Goal: Information Seeking & Learning: Learn about a topic

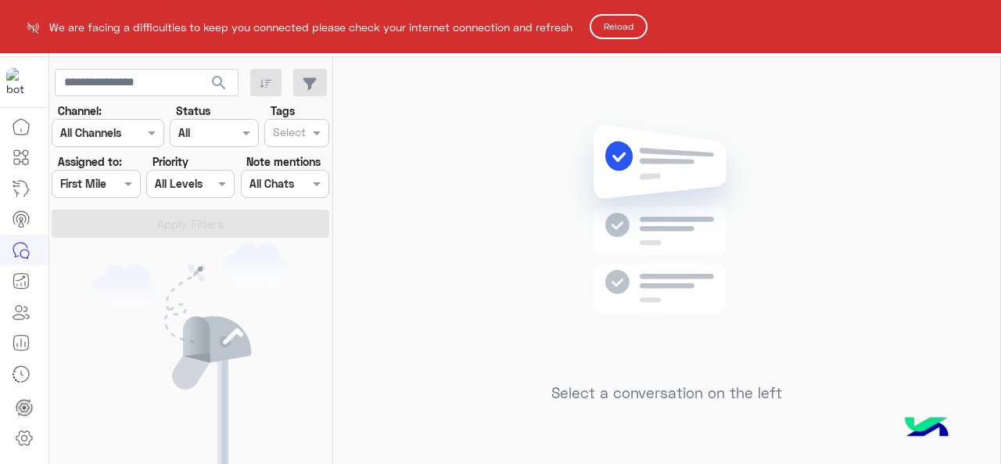
click at [636, 27] on button "Reload" at bounding box center [619, 26] width 58 height 25
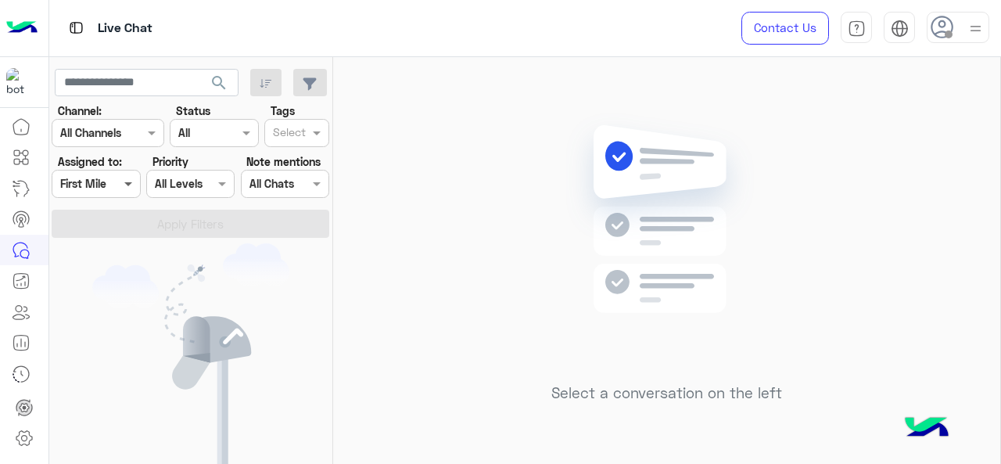
click at [127, 176] on span at bounding box center [130, 183] width 20 height 16
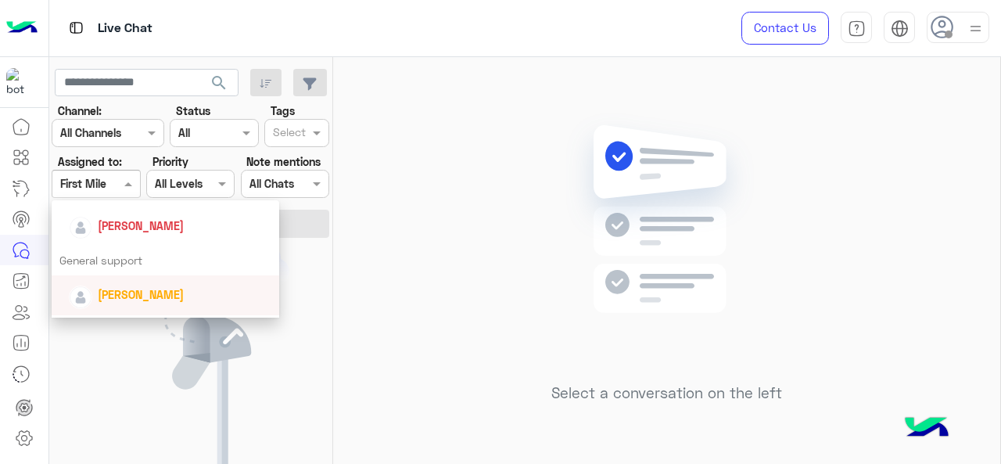
scroll to position [347, 0]
click at [127, 294] on span "[PERSON_NAME]" at bounding box center [141, 298] width 86 height 13
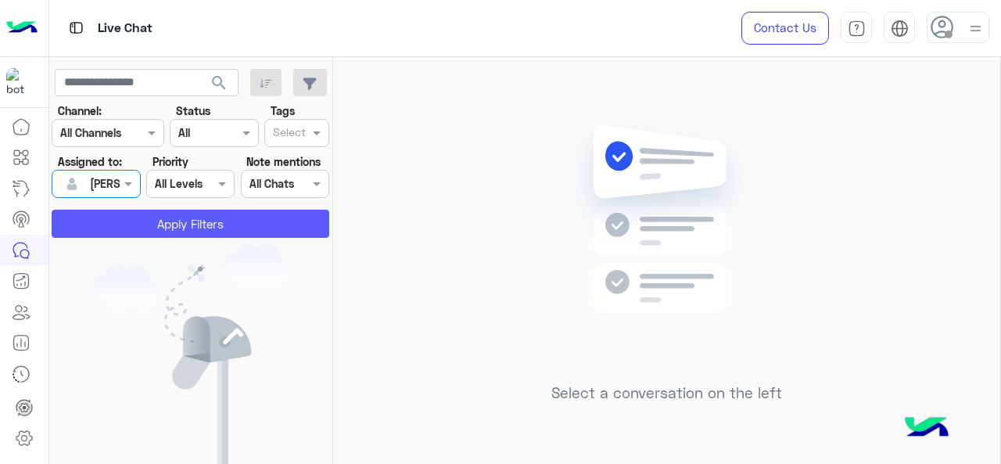
click at [167, 224] on button "Apply Filters" at bounding box center [191, 224] width 278 height 28
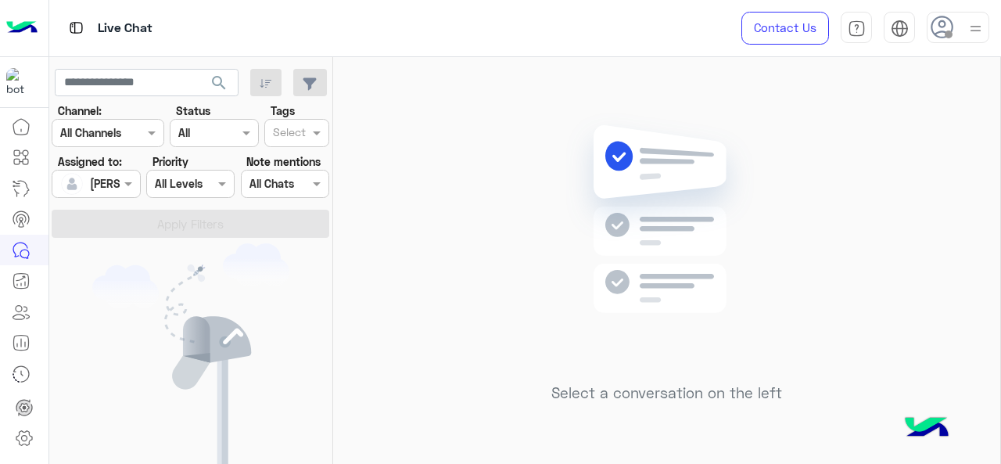
click at [106, 187] on div at bounding box center [95, 183] width 87 height 18
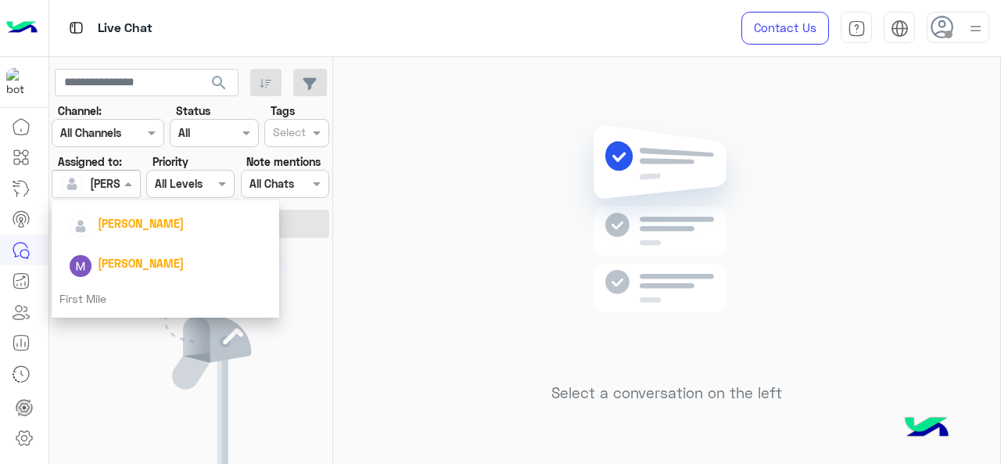
scroll to position [336, 0]
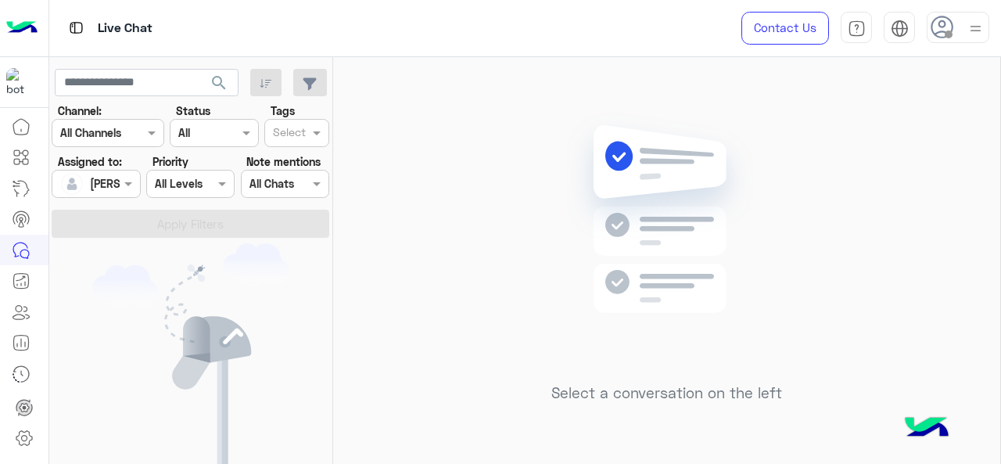
drag, startPoint x: 302, startPoint y: 301, endPoint x: 303, endPoint y: 293, distance: 8.0
click at [302, 299] on div "You don’t have any active conversations" at bounding box center [191, 385] width 284 height 285
click at [134, 183] on span at bounding box center [130, 183] width 20 height 16
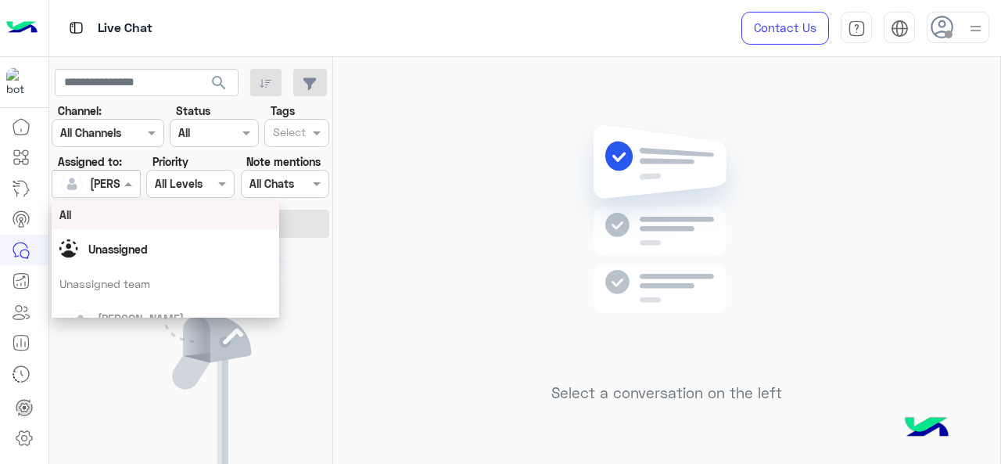
drag, startPoint x: 125, startPoint y: 214, endPoint x: 140, endPoint y: 209, distance: 15.8
click at [125, 213] on div "All" at bounding box center [165, 214] width 213 height 16
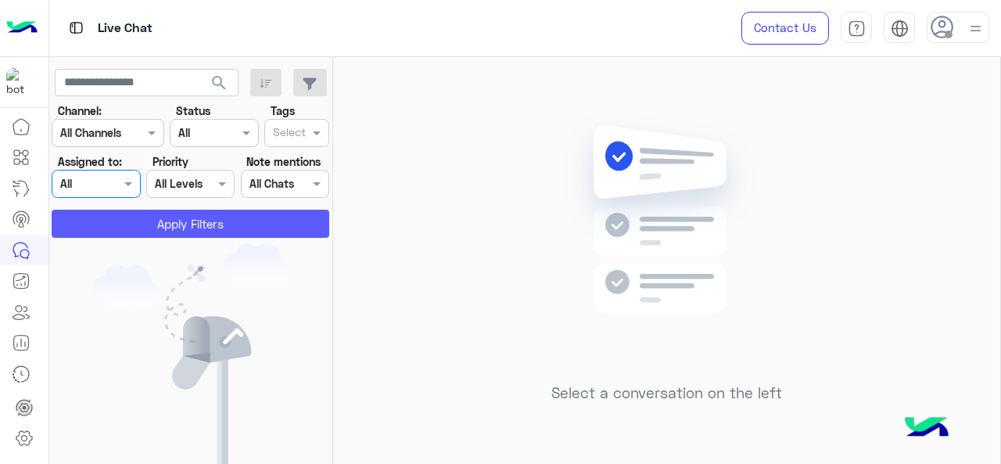
click at [185, 228] on button "Apply Filters" at bounding box center [191, 224] width 278 height 28
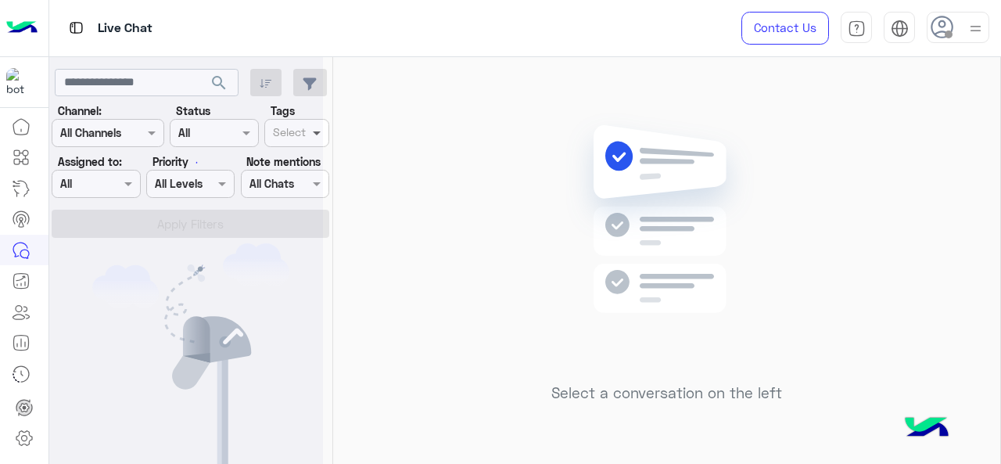
click at [324, 135] on span at bounding box center [319, 132] width 20 height 16
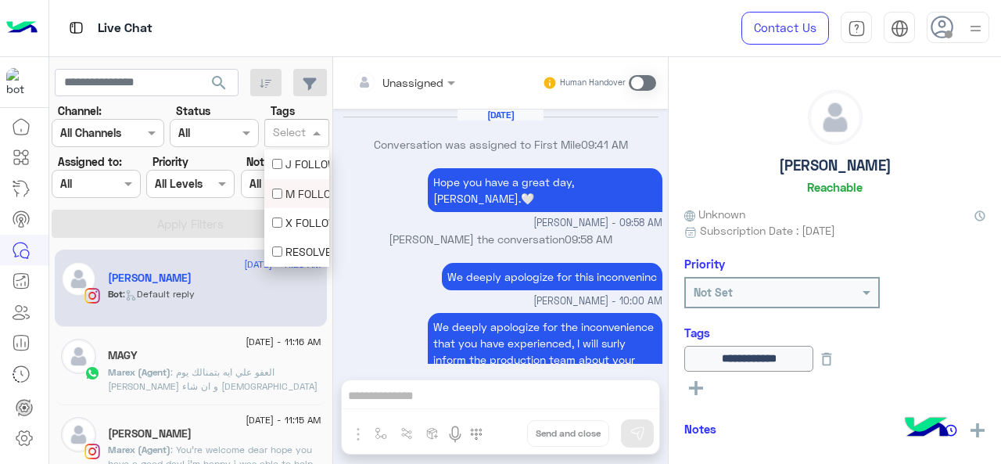
drag, startPoint x: 286, startPoint y: 185, endPoint x: 278, endPoint y: 208, distance: 24.3
click at [286, 185] on div "M FOLLOW UP" at bounding box center [296, 193] width 49 height 16
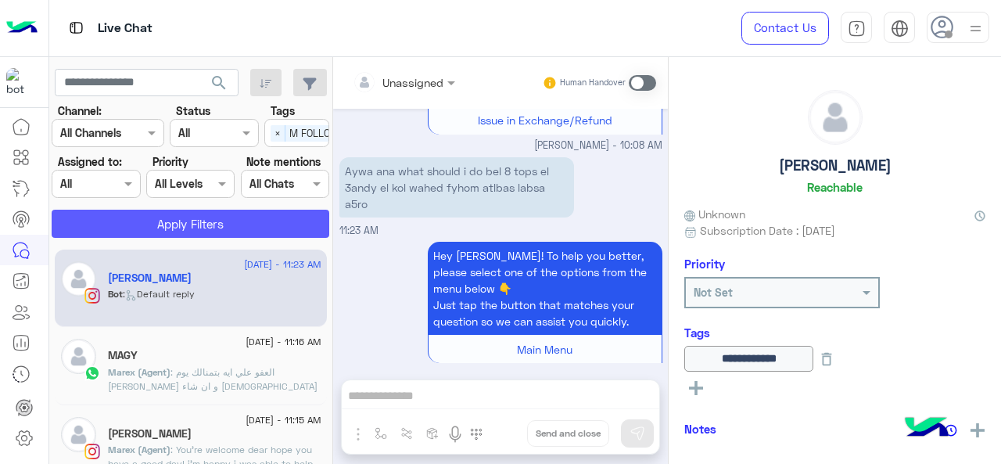
click at [241, 222] on button "Apply Filters" at bounding box center [191, 224] width 278 height 28
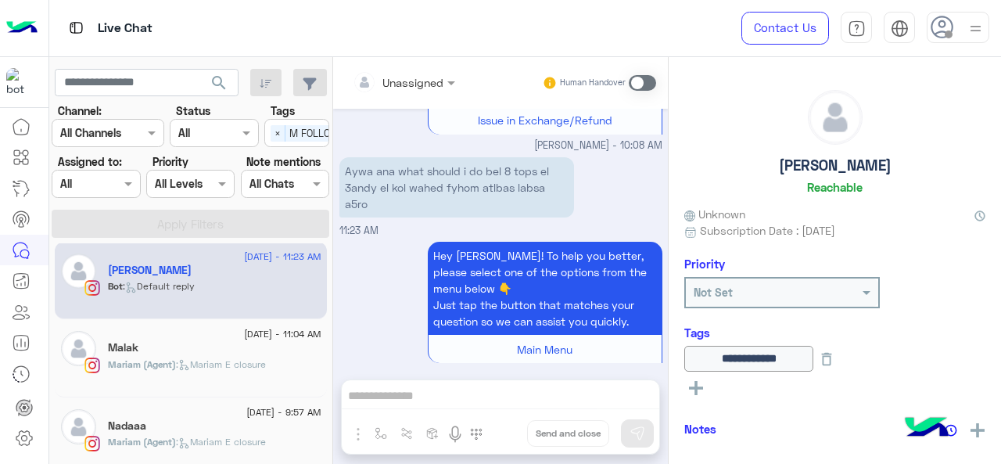
scroll to position [314, 0]
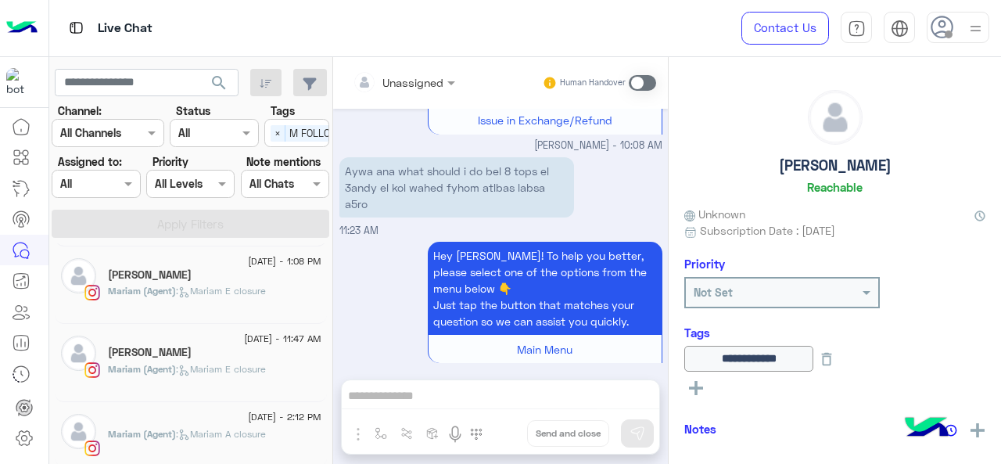
click at [184, 427] on p "Mariam (Agent) : Mariam A closure" at bounding box center [187, 434] width 158 height 14
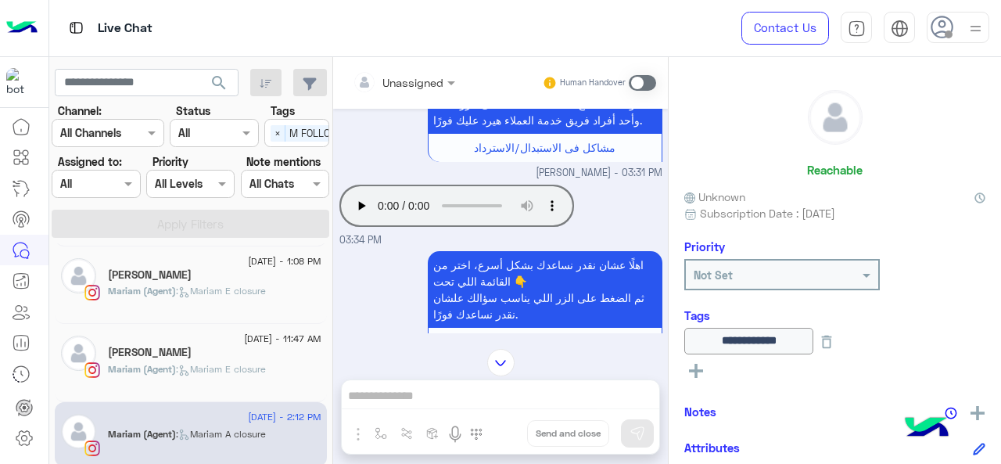
scroll to position [505, 0]
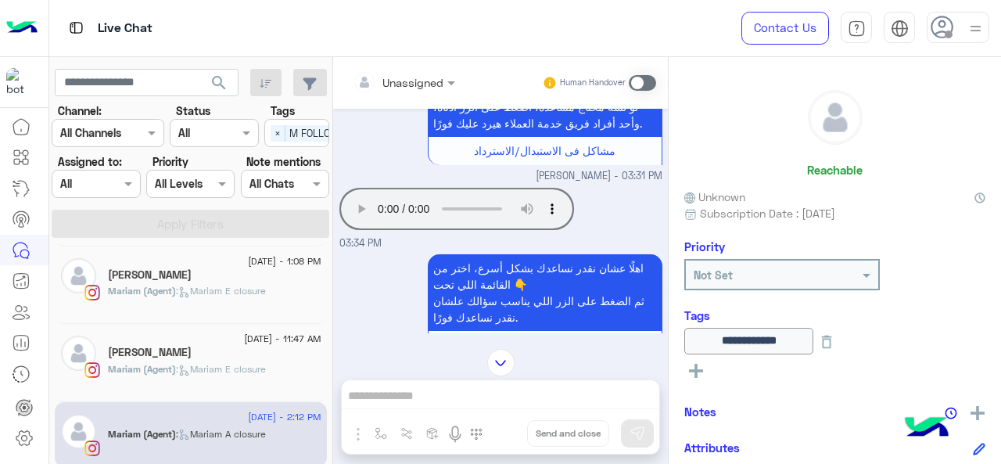
click at [569, 322] on p "اهلًا عشان نقدر نساعدك بشكل أسرع، اختر من القائمة اللي تحت 👇 ثم الضغط على الزر …" at bounding box center [545, 292] width 235 height 77
click at [956, 321] on h6 "Tags" at bounding box center [834, 315] width 301 height 14
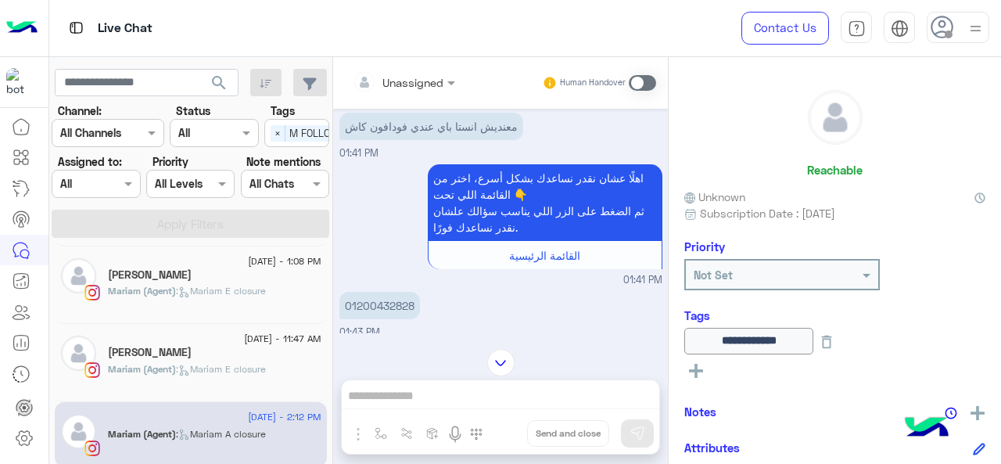
scroll to position [1714, 0]
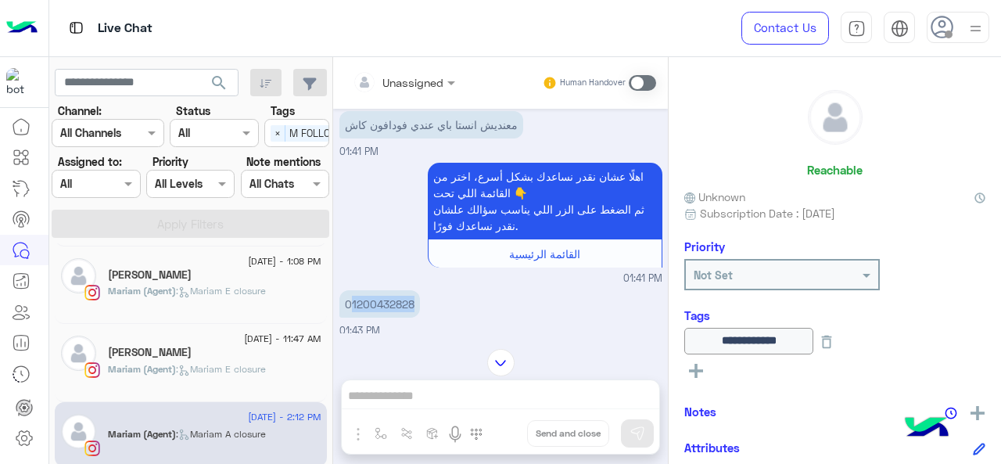
drag, startPoint x: 412, startPoint y: 300, endPoint x: 350, endPoint y: 292, distance: 62.3
click at [350, 292] on p "01200432828" at bounding box center [379, 303] width 81 height 27
copy p "1200432828"
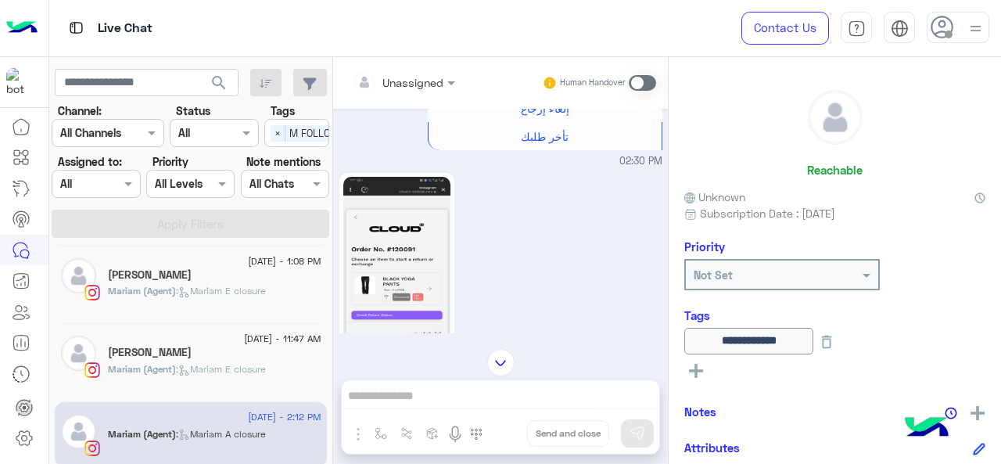
scroll to position [1110, 0]
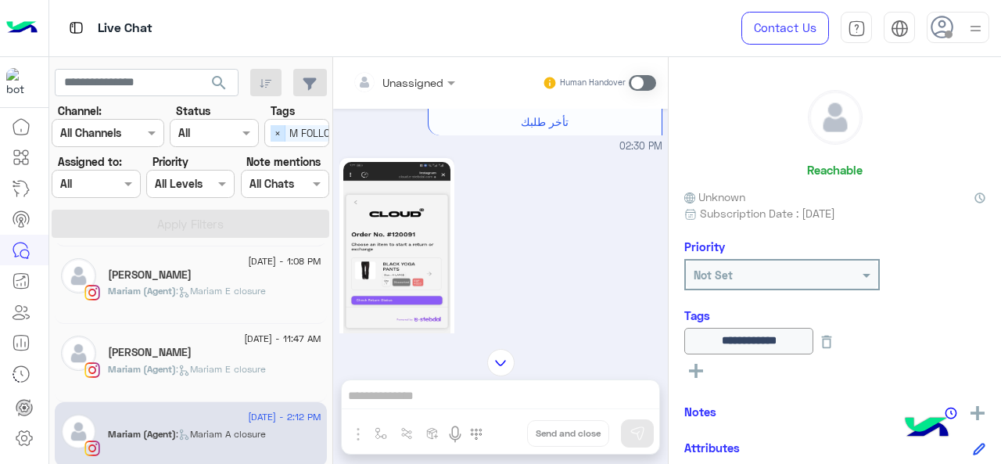
click at [282, 133] on span "×" at bounding box center [278, 133] width 15 height 16
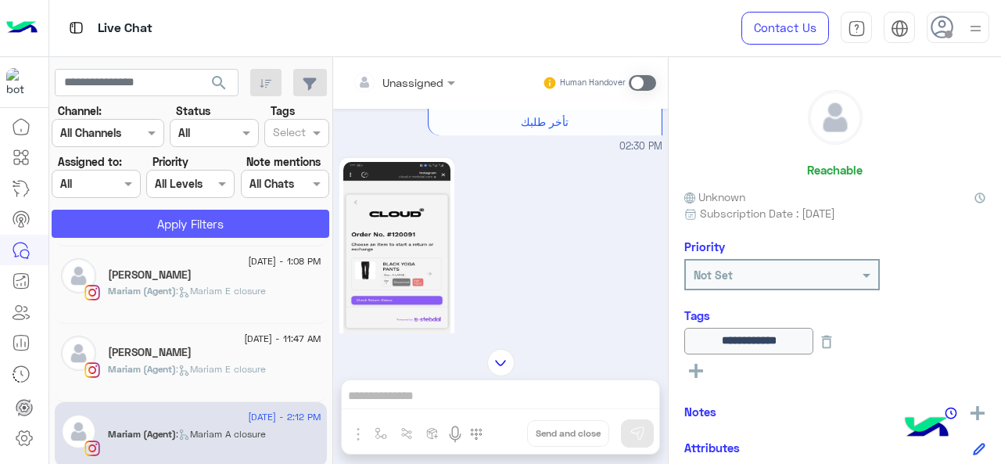
click at [153, 214] on button "Apply Filters" at bounding box center [191, 224] width 278 height 28
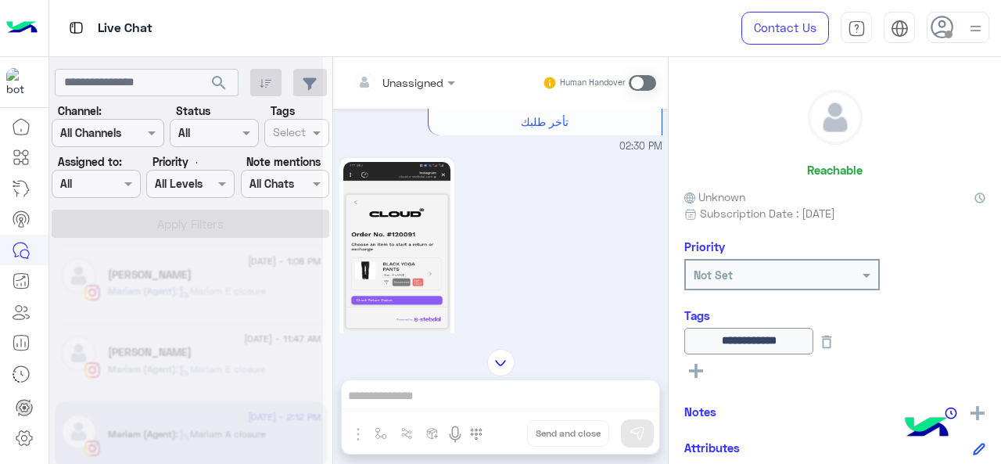
click at [133, 188] on div at bounding box center [186, 238] width 274 height 464
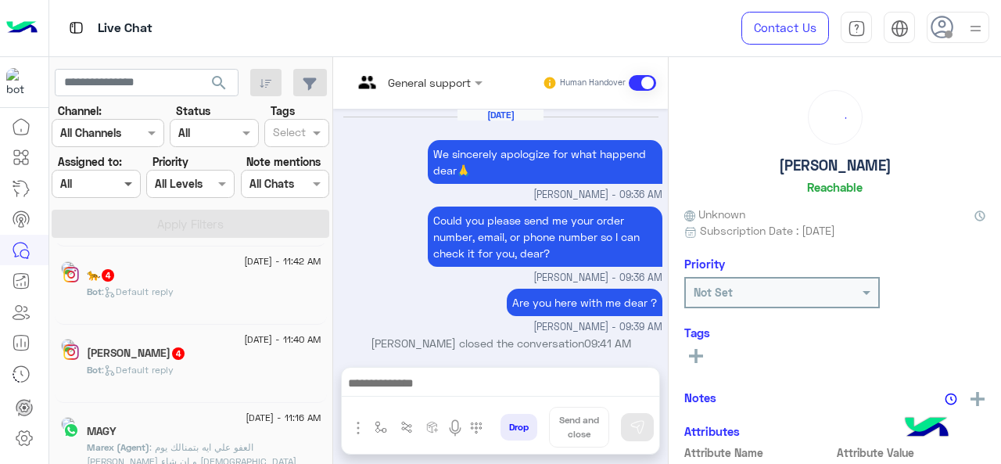
scroll to position [618, 0]
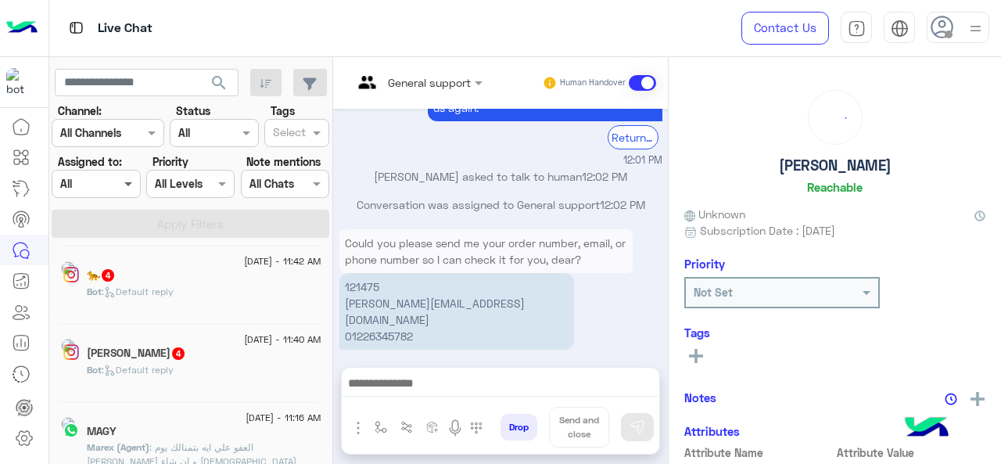
click at [126, 185] on span at bounding box center [130, 183] width 20 height 16
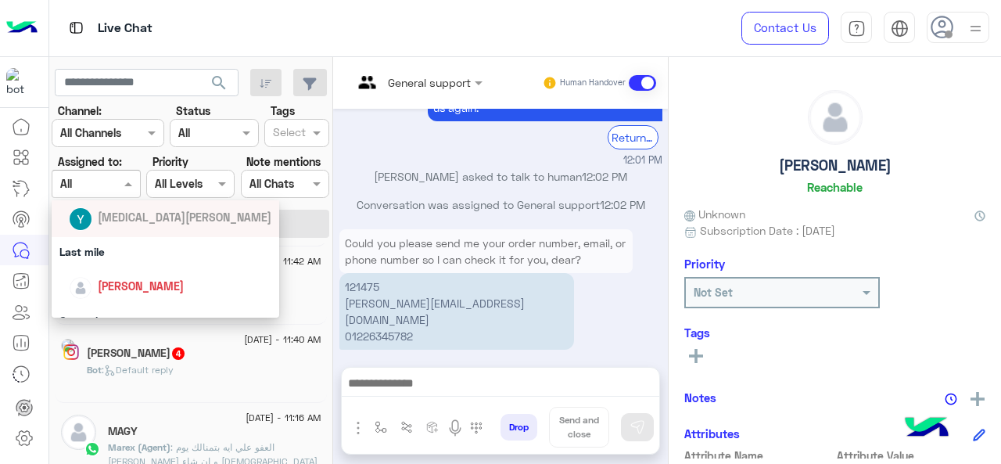
scroll to position [156, 0]
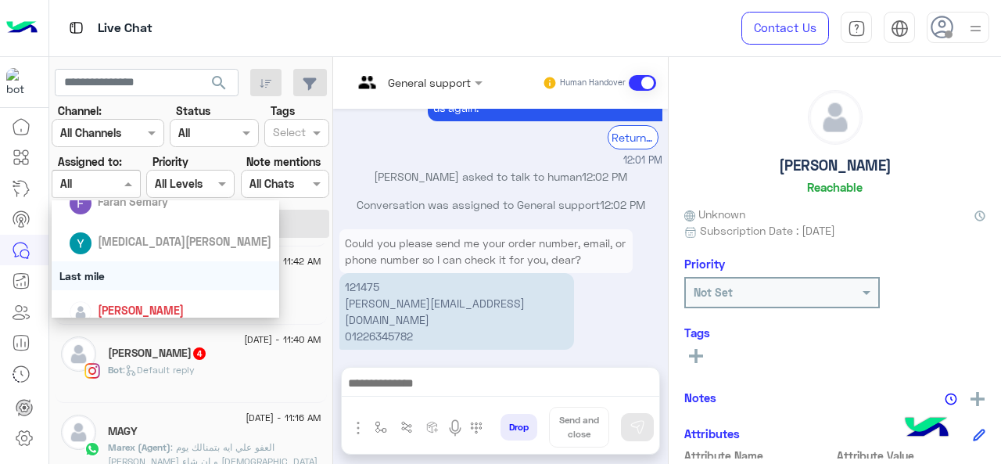
click at [113, 279] on div "Last mile" at bounding box center [166, 275] width 228 height 29
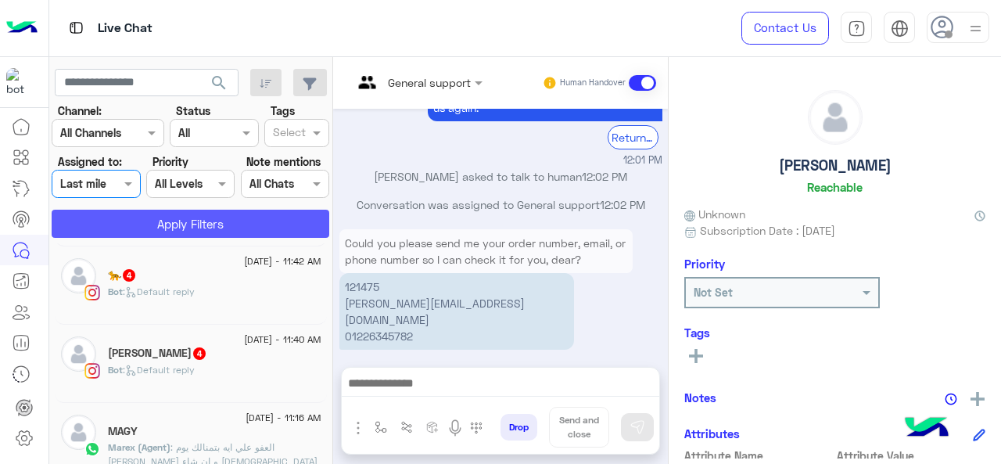
click at [199, 229] on button "Apply Filters" at bounding box center [191, 224] width 278 height 28
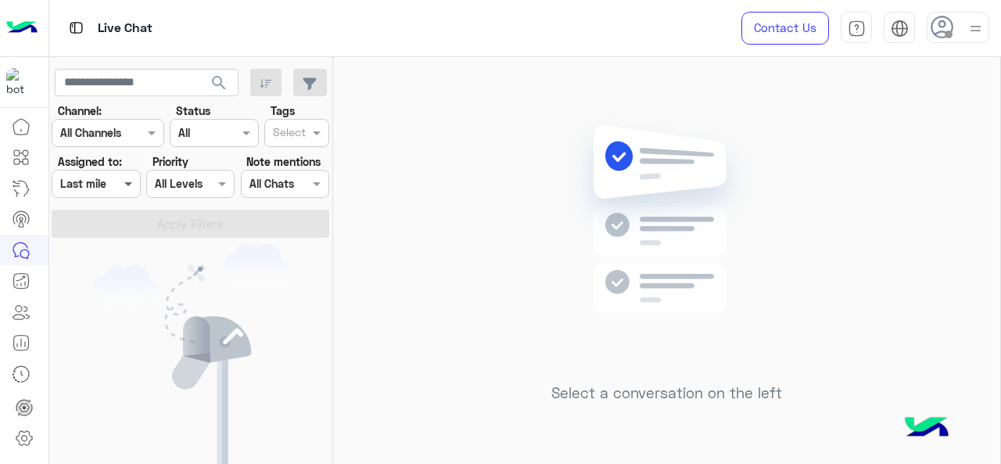
click at [122, 185] on span at bounding box center [130, 183] width 20 height 16
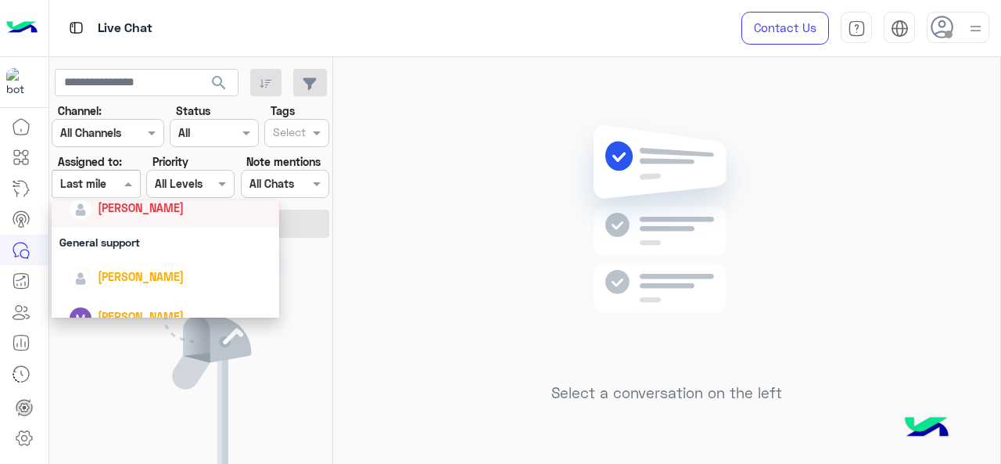
scroll to position [235, 0]
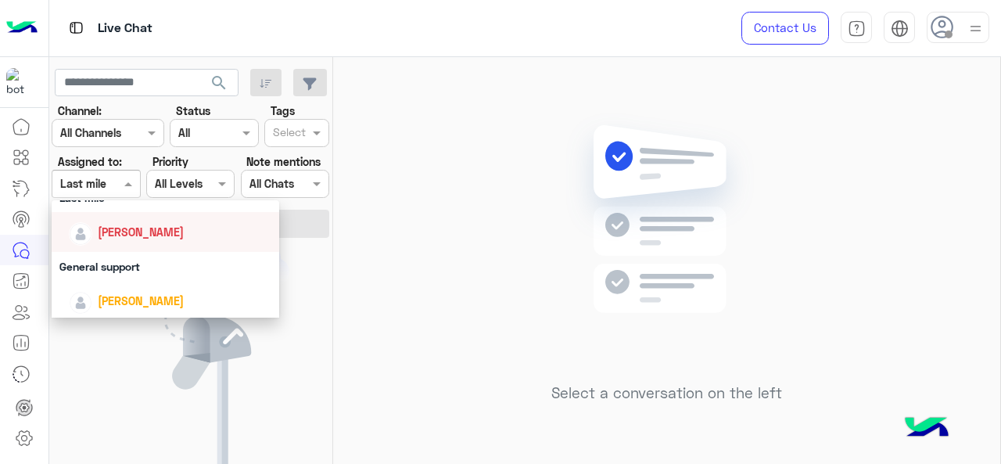
click at [134, 242] on div "[PERSON_NAME]" at bounding box center [170, 231] width 203 height 27
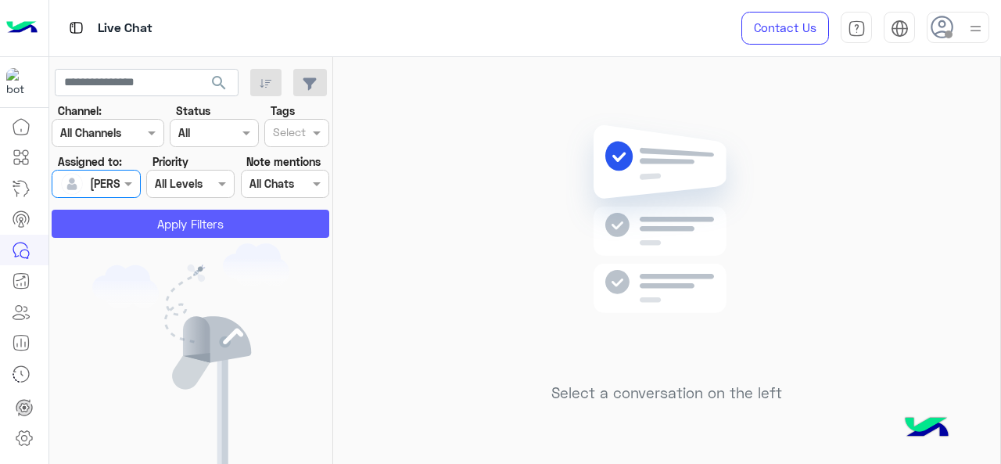
click at [128, 219] on button "Apply Filters" at bounding box center [191, 224] width 278 height 28
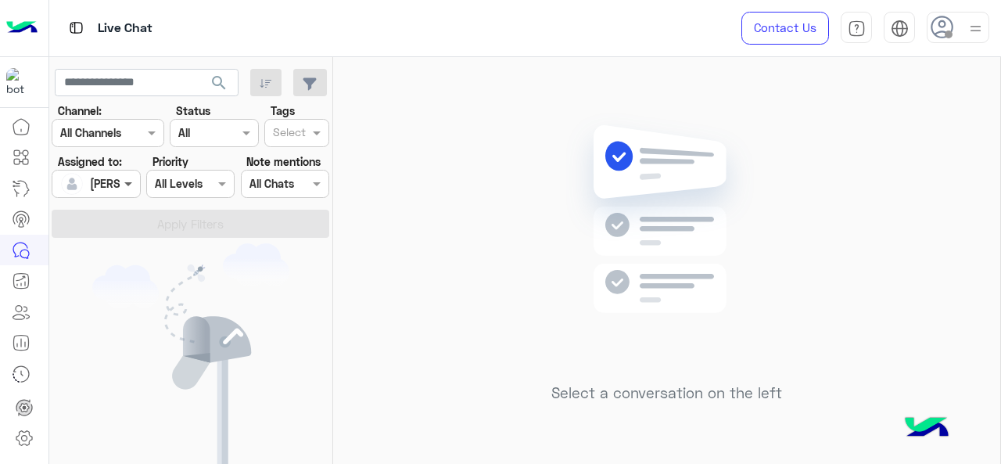
click at [135, 178] on span at bounding box center [130, 183] width 20 height 16
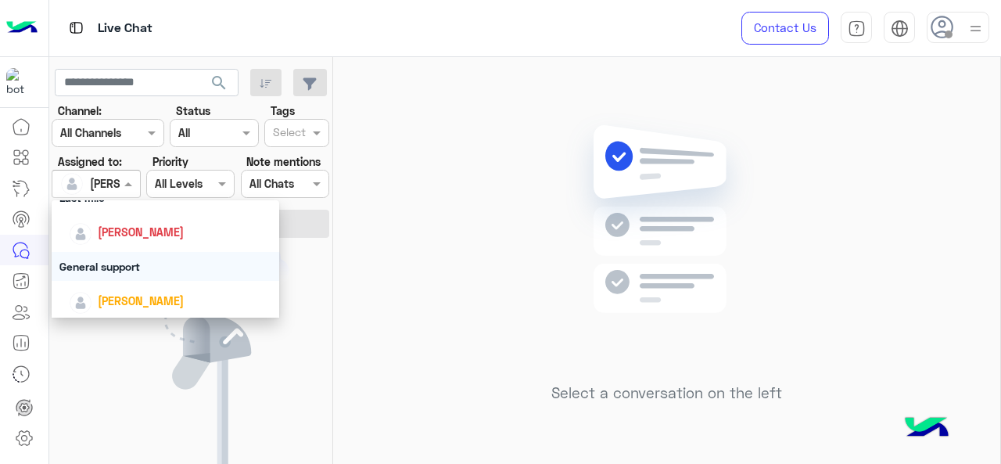
click at [126, 264] on div "General support" at bounding box center [166, 266] width 228 height 29
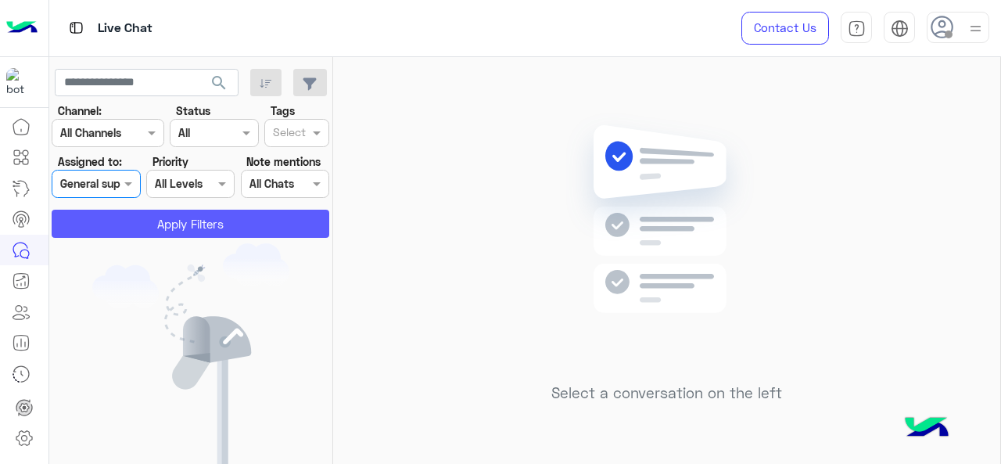
click at [173, 221] on button "Apply Filters" at bounding box center [191, 224] width 278 height 28
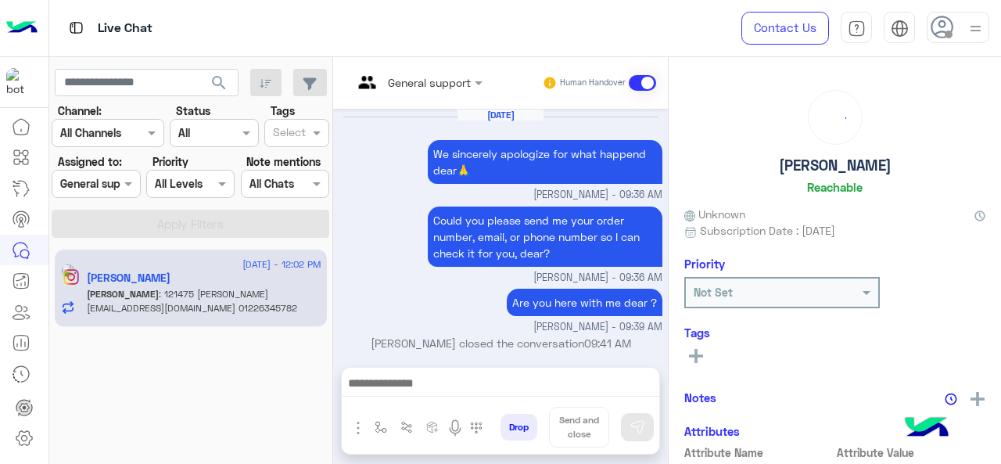
scroll to position [618, 0]
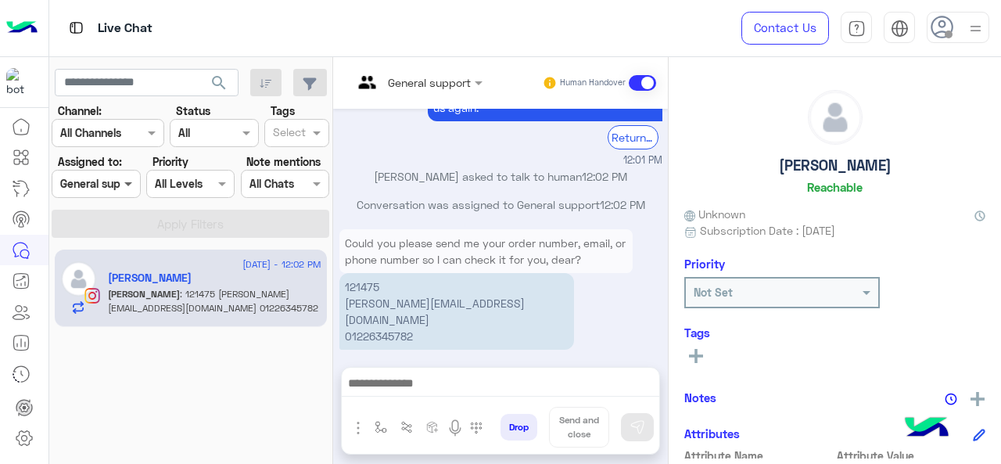
click at [124, 184] on span at bounding box center [130, 183] width 20 height 16
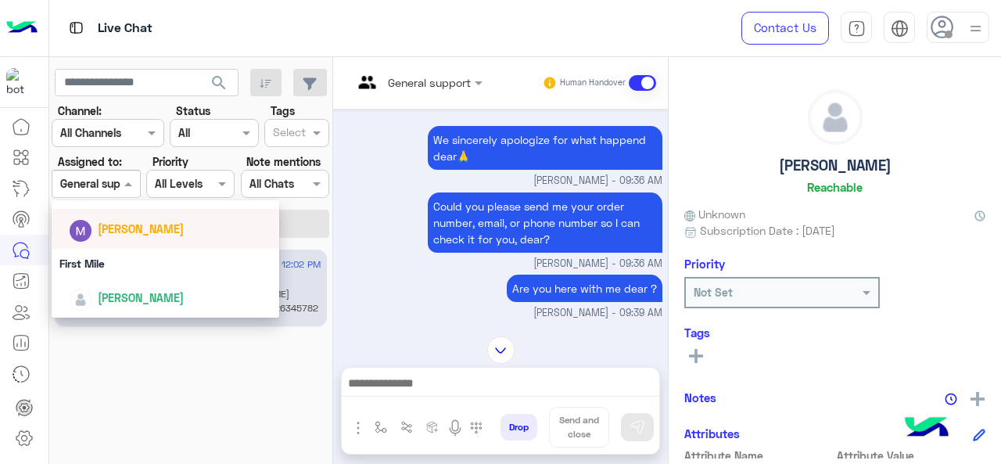
scroll to position [0, 0]
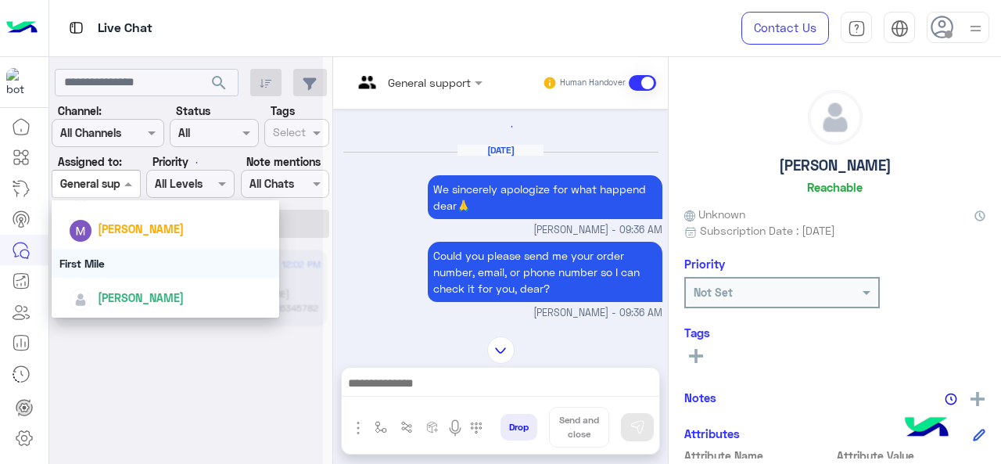
click at [127, 267] on div "First Mile" at bounding box center [166, 263] width 228 height 29
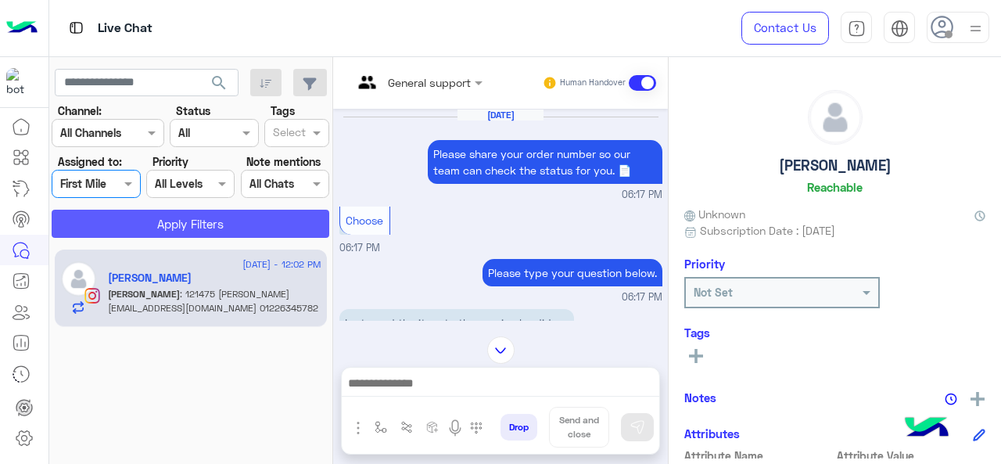
scroll to position [786, 0]
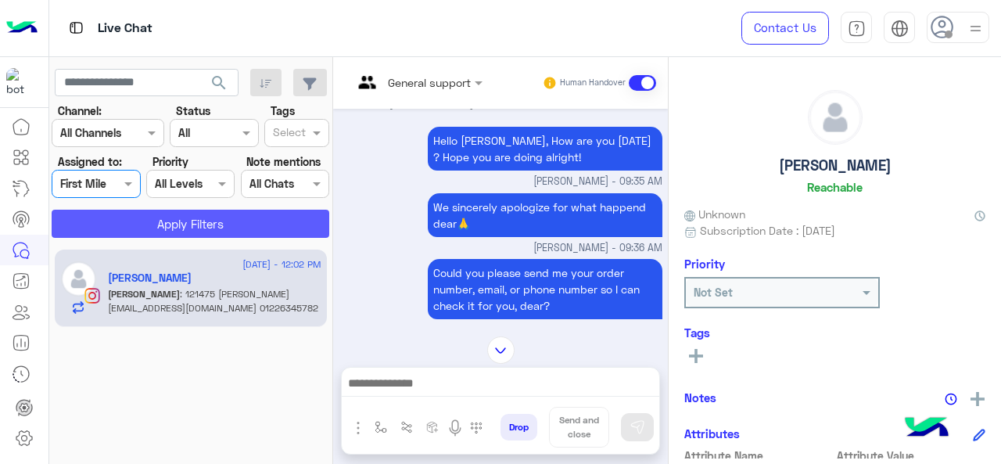
click at [181, 229] on button "Apply Filters" at bounding box center [191, 224] width 278 height 28
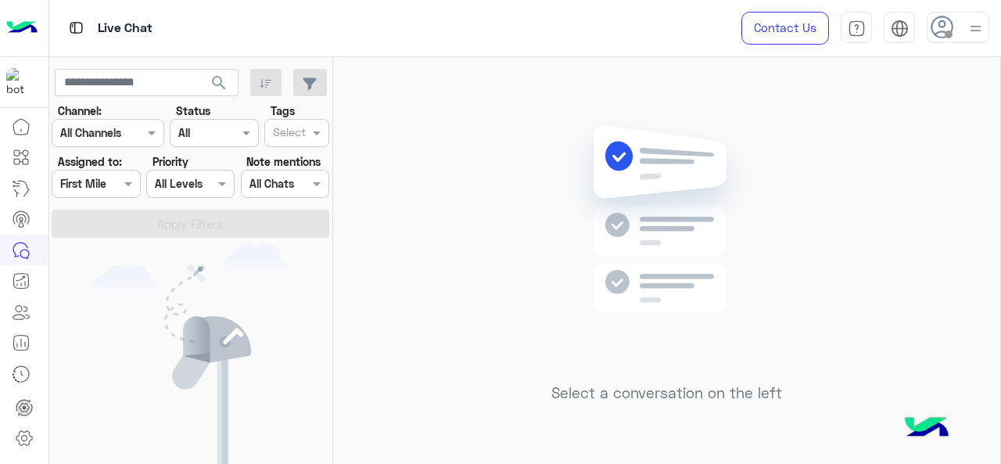
click at [117, 178] on div at bounding box center [95, 183] width 87 height 18
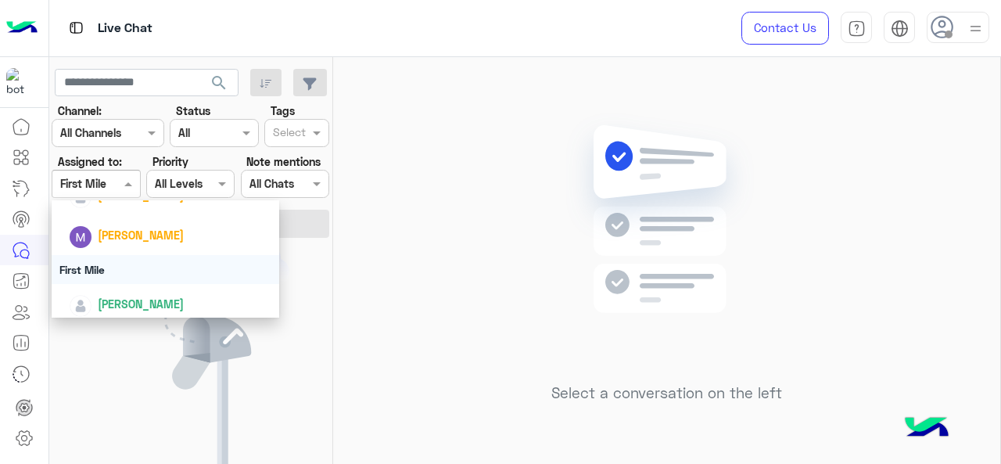
scroll to position [346, 0]
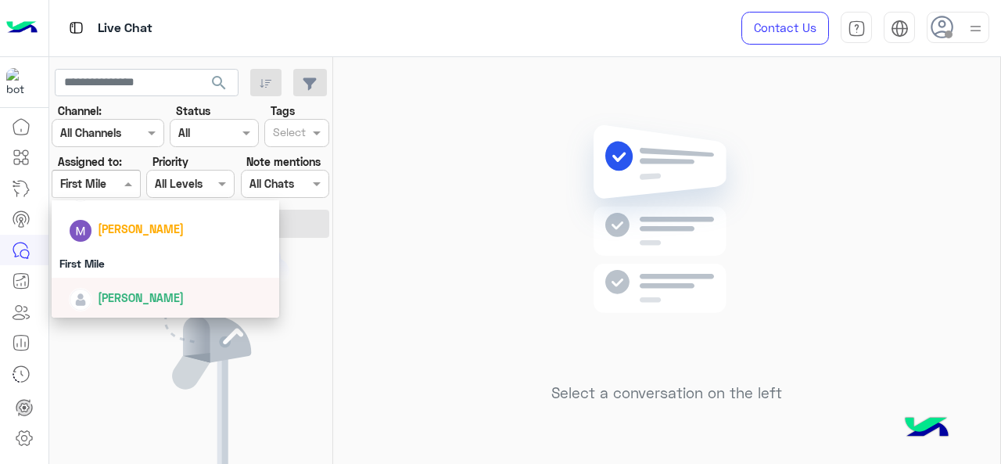
click at [144, 291] on span "[PERSON_NAME]" at bounding box center [141, 297] width 86 height 13
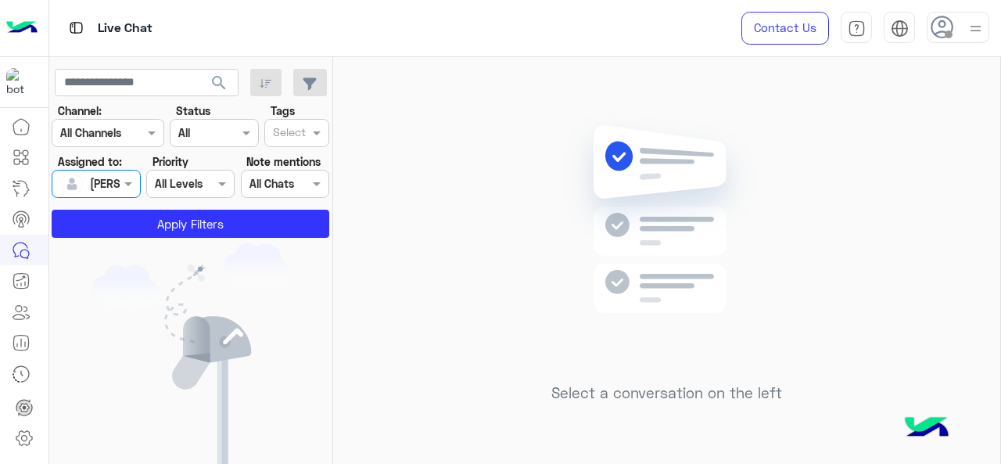
click at [178, 242] on app-inbox-users-filters "search Channel: Channel All Channels Status Channel All Tags Select Assigned to…" at bounding box center [191, 150] width 284 height 187
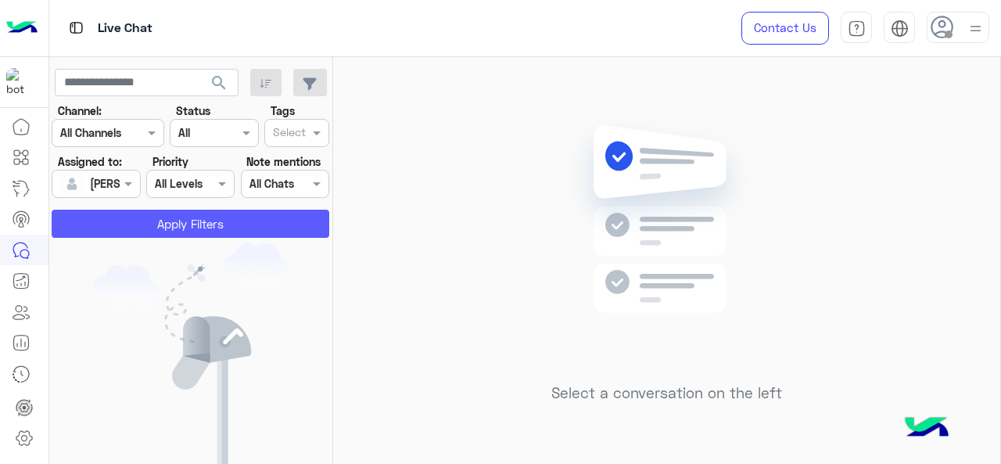
click at [194, 229] on button "Apply Filters" at bounding box center [191, 224] width 278 height 28
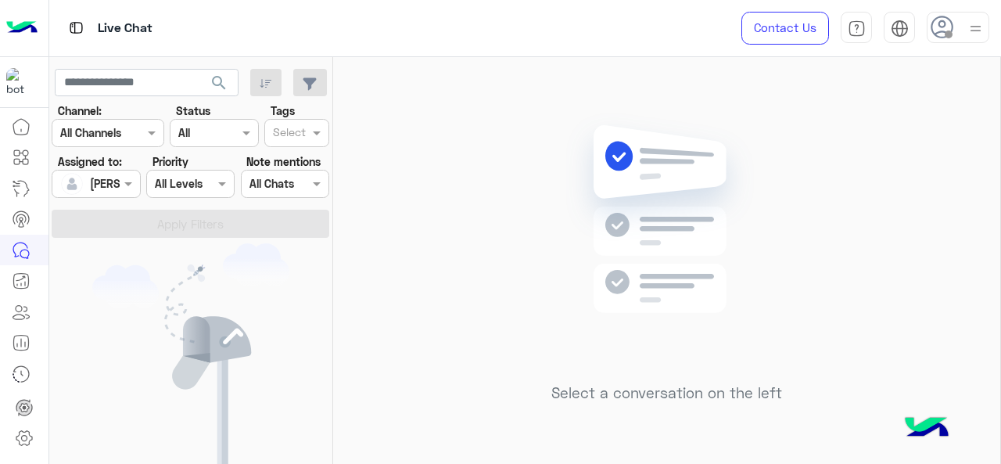
click at [91, 186] on input "text" at bounding box center [78, 184] width 36 height 16
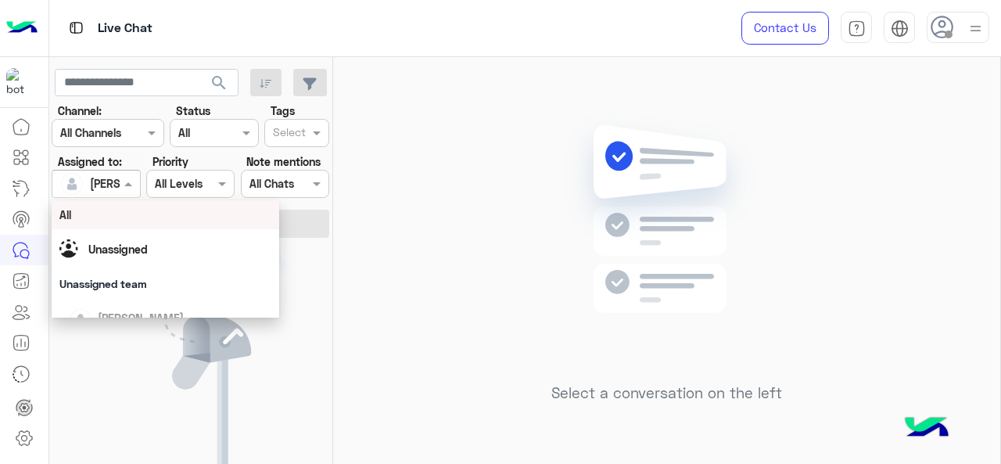
click at [127, 208] on div "All" at bounding box center [165, 214] width 213 height 16
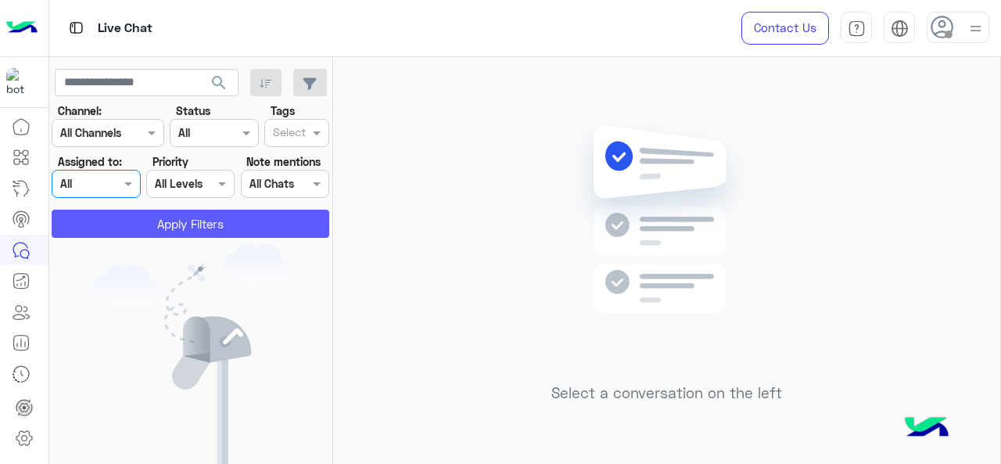
click at [170, 219] on button "Apply Filters" at bounding box center [191, 224] width 278 height 28
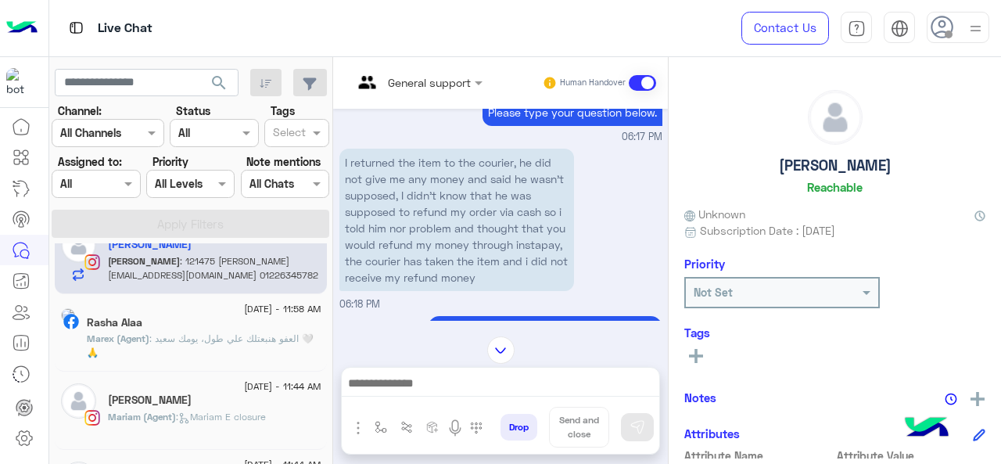
scroll to position [0, 0]
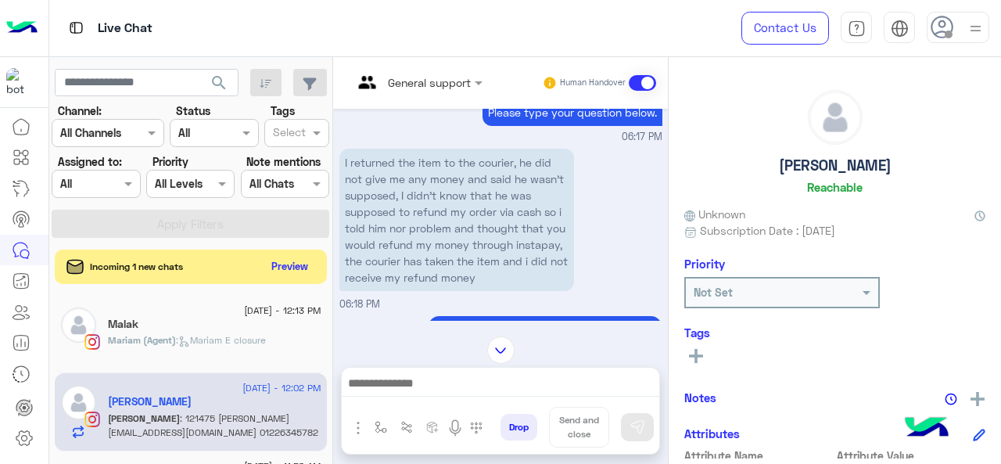
click at [65, 181] on input "text" at bounding box center [78, 184] width 36 height 16
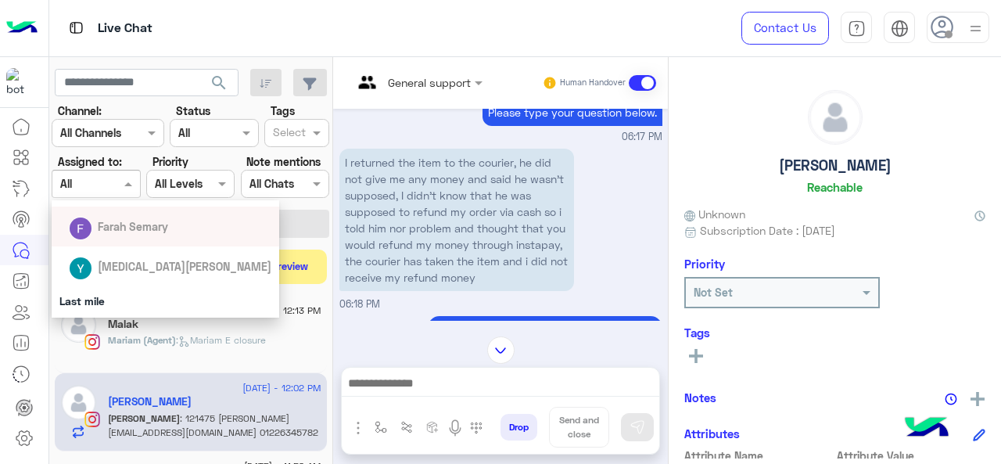
scroll to position [156, 0]
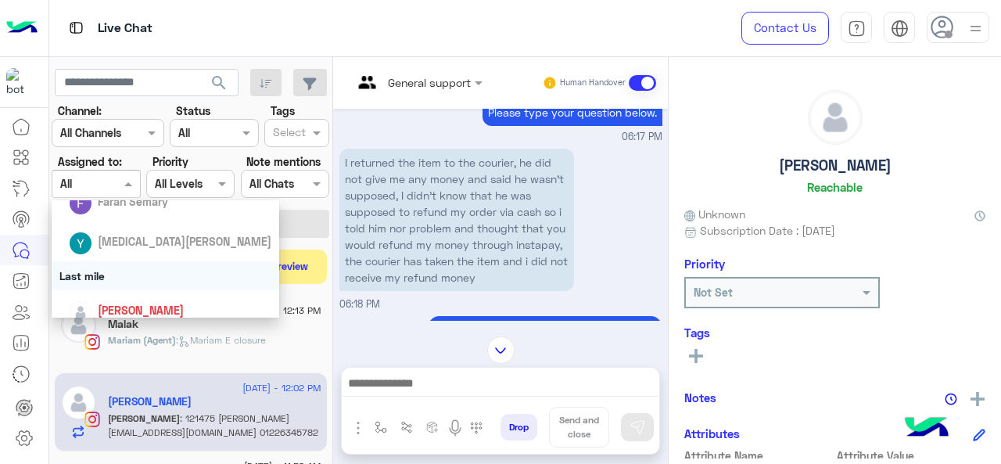
click at [117, 271] on div "Last mile" at bounding box center [166, 275] width 228 height 29
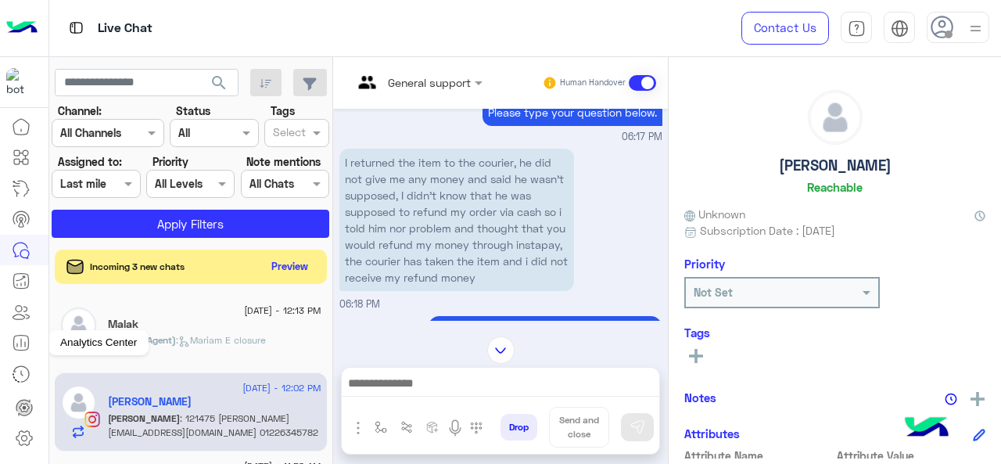
click at [20, 335] on icon at bounding box center [21, 342] width 19 height 19
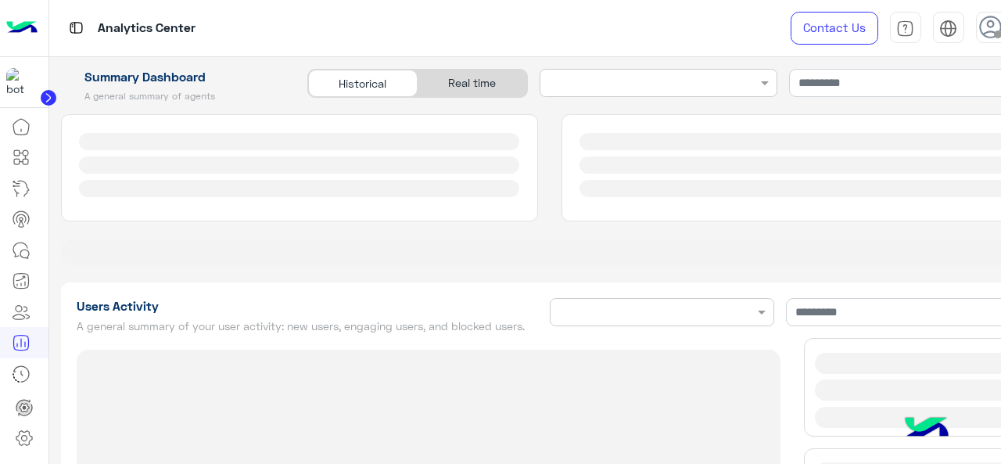
type input "**********"
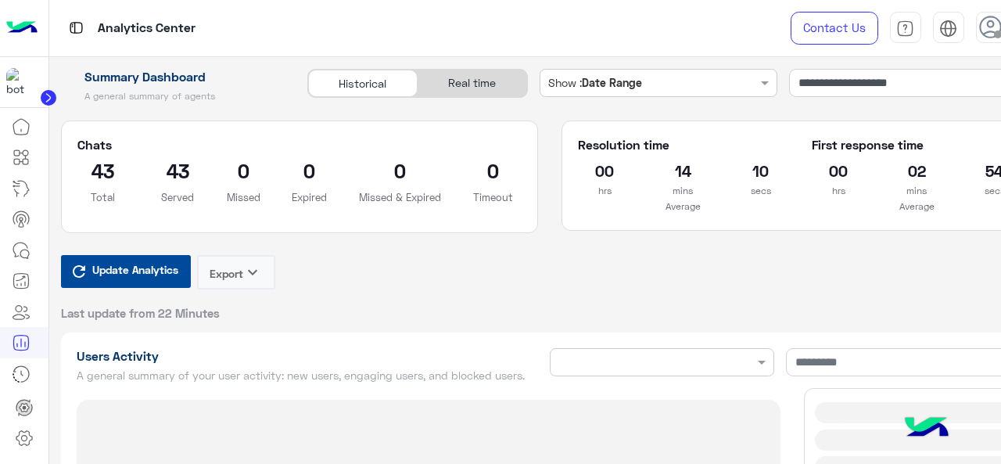
type input "**********"
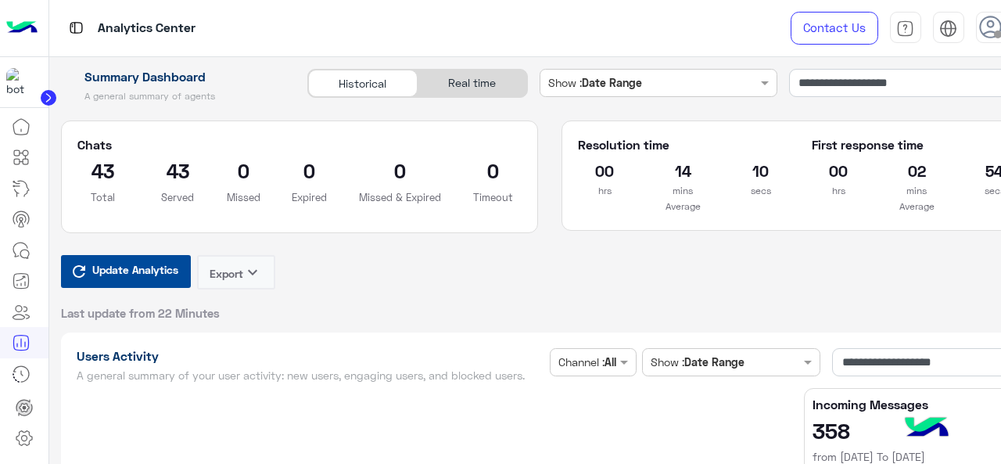
type input "**********"
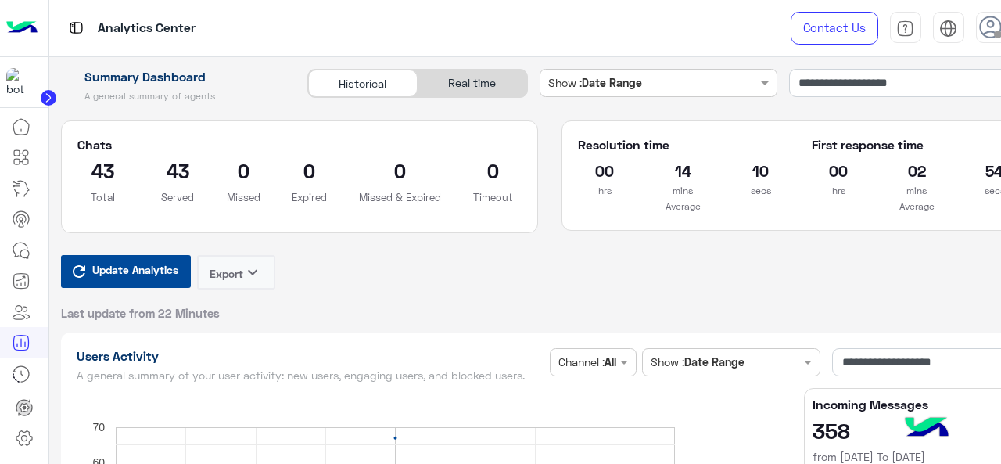
type input "**********"
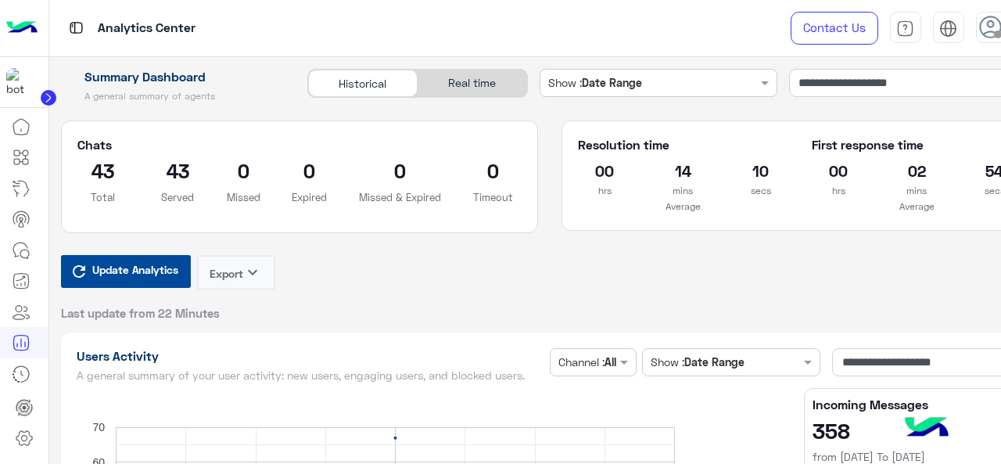
type input "**********"
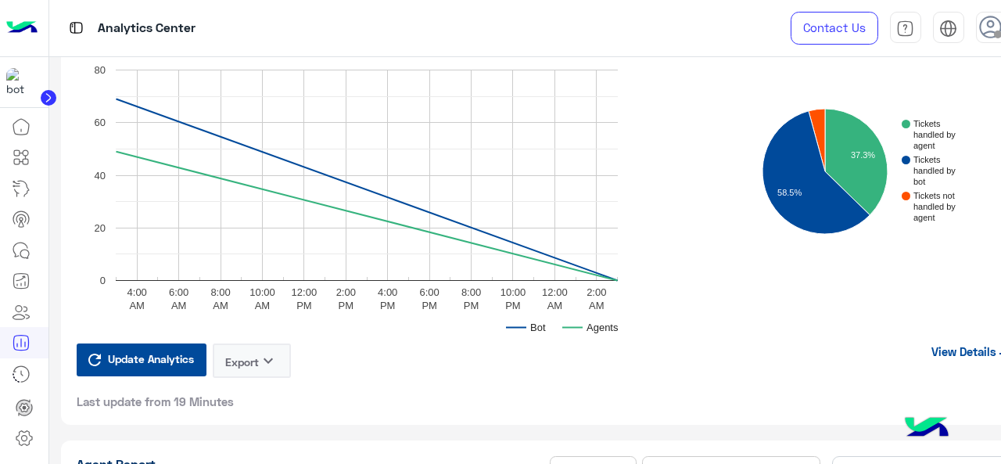
scroll to position [3943, 0]
click at [946, 349] on link "View Details" at bounding box center [973, 352] width 99 height 30
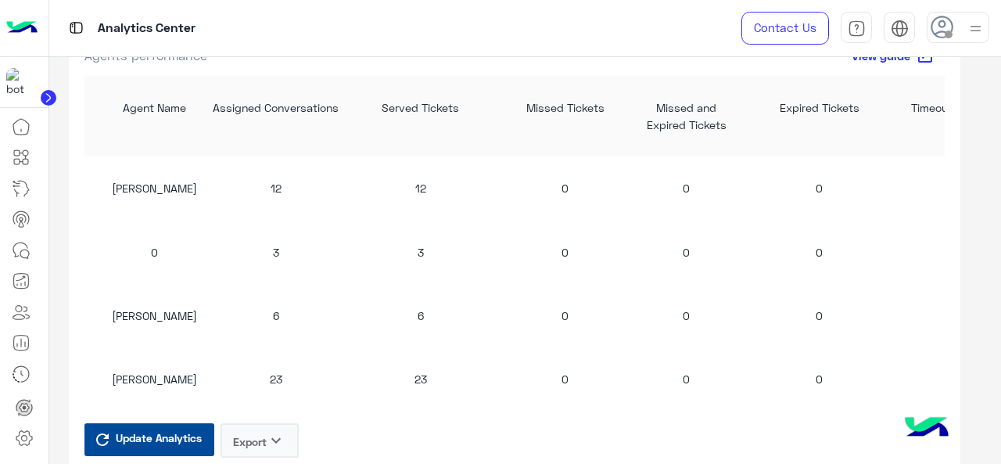
scroll to position [1550, 0]
